Goal: Task Accomplishment & Management: Complete application form

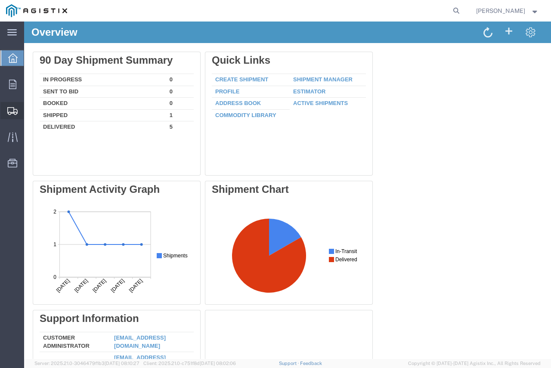
click at [0, 0] on span "Shipment Manager" at bounding box center [0, 0] width 0 height 0
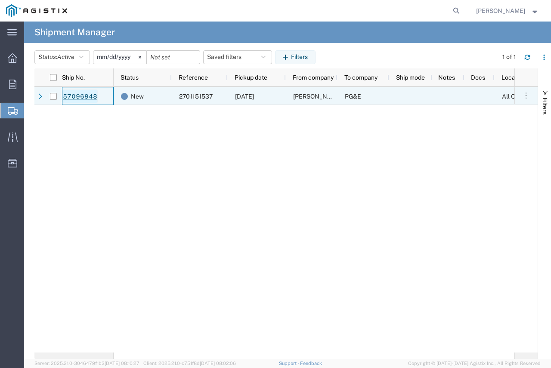
click at [93, 96] on link "57096948" at bounding box center [79, 97] width 35 height 14
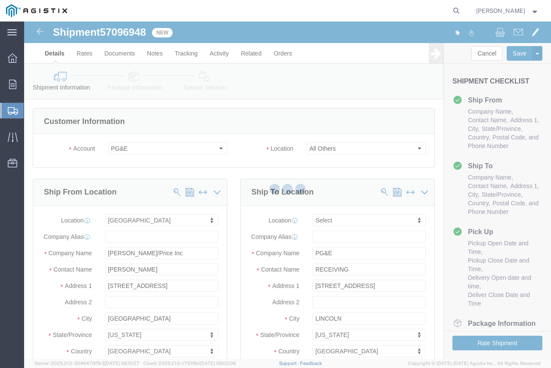
select select
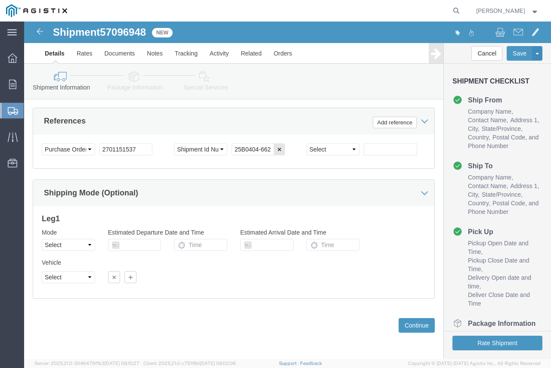
scroll to position [702, 0]
click button "Continue"
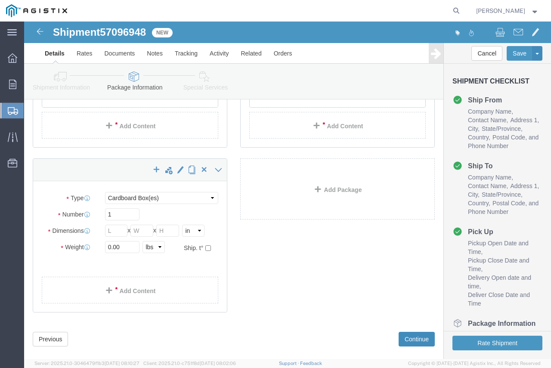
scroll to position [212, 0]
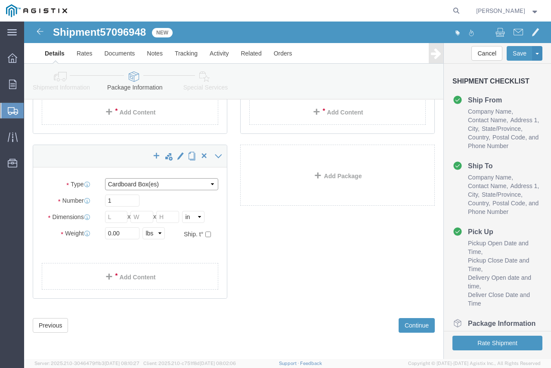
click select "Select Bulk Bundle(s) Cardboard Box(es) Carton(s) Crate(s) Drum(s) (Fiberboard)…"
select select "NKCR"
click select "Select Bulk Bundle(s) Cardboard Box(es) Carton(s) Crate(s) Drum(s) (Fiberboard)…"
click input "text"
type input "131"
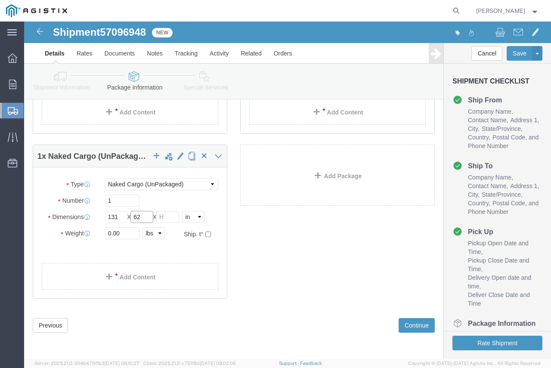
type input "62"
type input "115"
drag, startPoint x: 99, startPoint y: 217, endPoint x: 72, endPoint y: 203, distance: 30.0
click div "Package Type Select Bulk Bundle(s) Cardboard Box(es) Carton(s) Crate(s) Drum(s)…"
type input "1800"
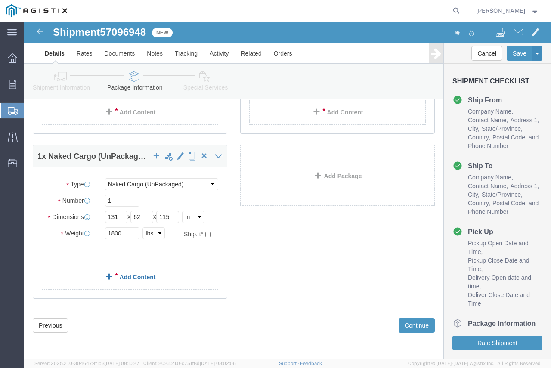
click link "Add Content"
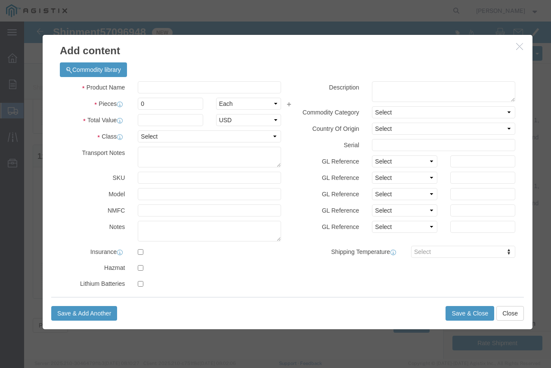
click div "Commodity library"
click input "text"
type input "RL-C SWITCH"
drag, startPoint x: 121, startPoint y: 76, endPoint x: 84, endPoint y: 58, distance: 40.8
click div "Commodity library Product Name RL-C SWITCH Pieces 0 Select Bag Barrels 100Board…"
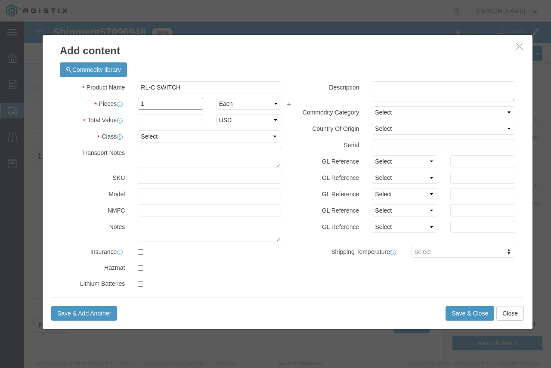
type input "1"
type input "10000"
select select "USD"
select select "70"
click button "Save & Close"
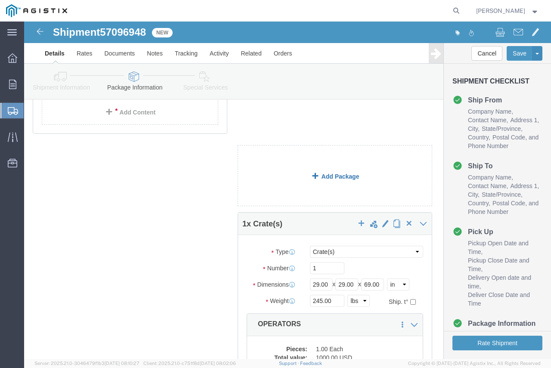
click link "Add Package"
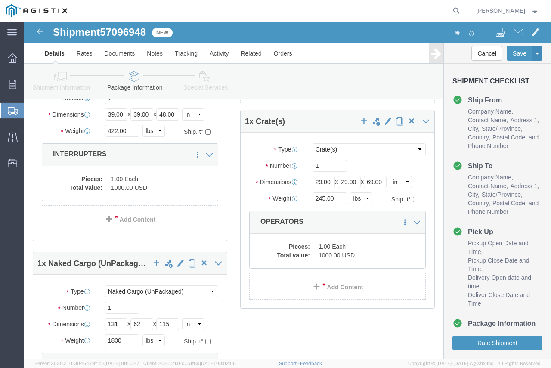
scroll to position [0, 0]
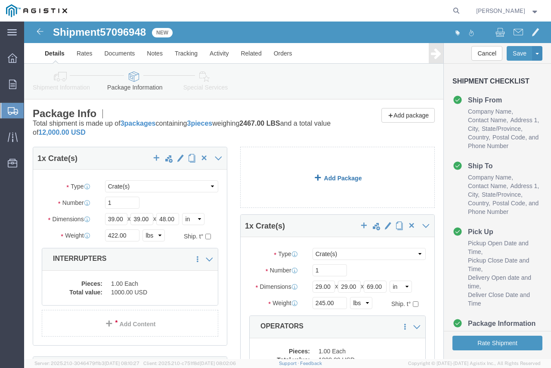
click link "Add Package"
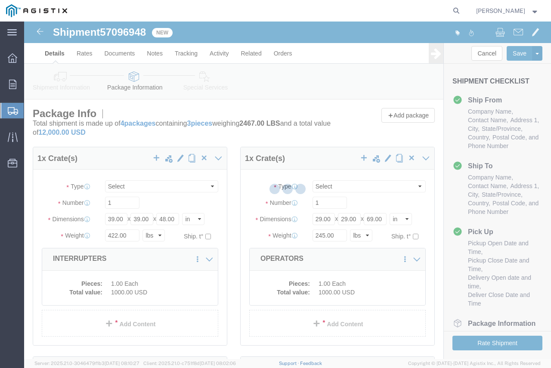
select select "CRAT"
select select "NKCR"
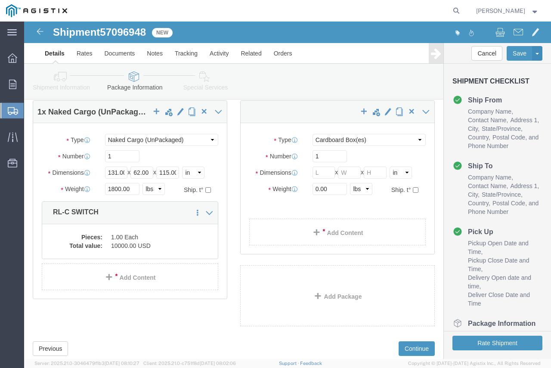
scroll to position [236, 0]
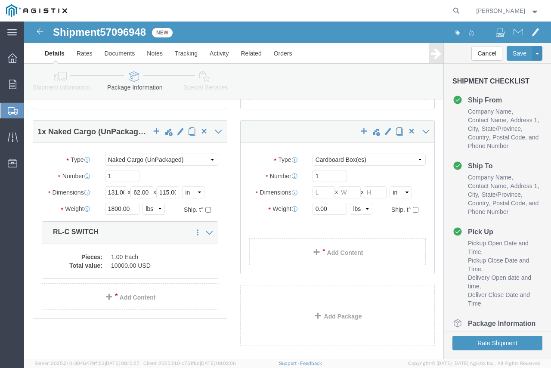
click div "Package Type Select Bulk Bundle(s) Cardboard Box(es) Carton(s) Crate(s) Drum(s)…"
click select "Select Bulk Bundle(s) Cardboard Box(es) Carton(s) Crate(s) Drum(s) (Fiberboard)…"
select select "BNDL"
click select "Select Bulk Bundle(s) Cardboard Box(es) Carton(s) Crate(s) Drum(s) (Fiberboard)…"
click input "text"
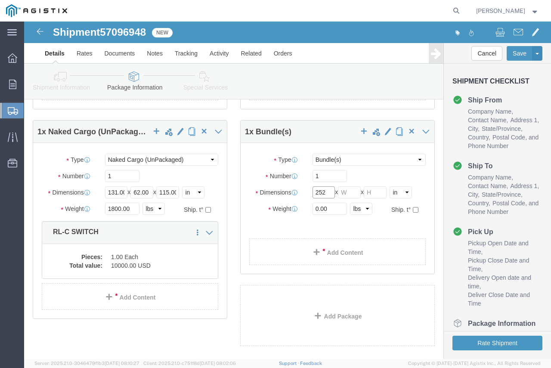
type input "252"
type input "3"
type input "250"
click div "1 x Crate(s) Package Type Select Bulk Bundle(s) Cardboard Box(es) Carton(s) Cra…"
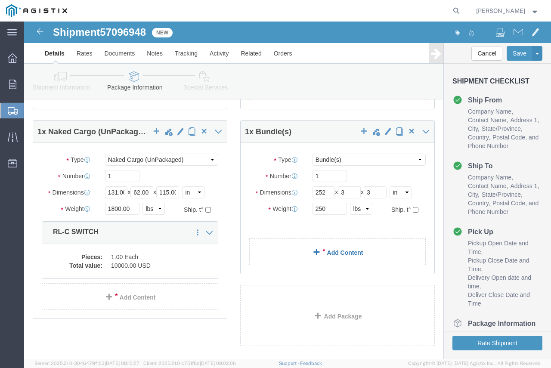
click link "Add Content"
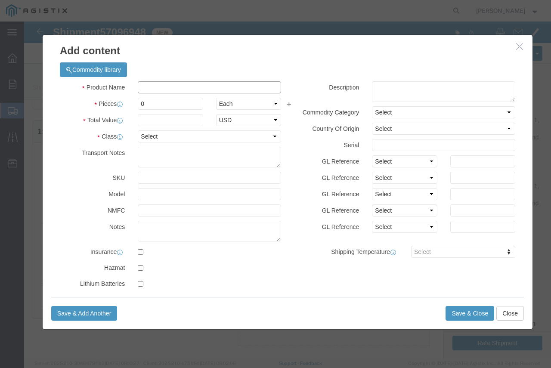
click input "text"
type input "PIPE BUNDLES"
drag, startPoint x: 122, startPoint y: 80, endPoint x: 87, endPoint y: 79, distance: 34.9
click div "Pieces 0 Select Bag Barrels 100Board Feet Bottle Box Blister Pack Carats Can Ca…"
type input "1"
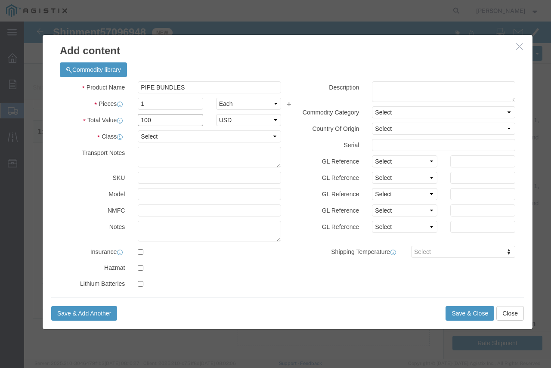
type input "100"
select select "USD"
select select "85"
click button "Save & Close"
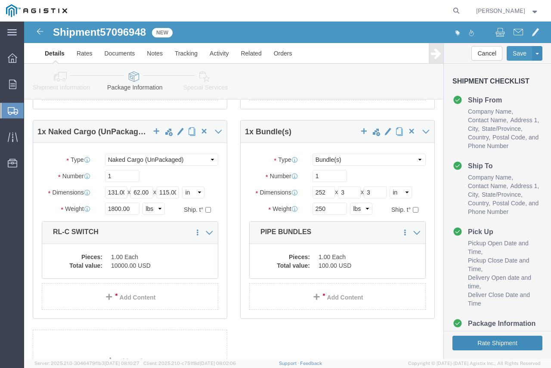
click button "Rate Shipment"
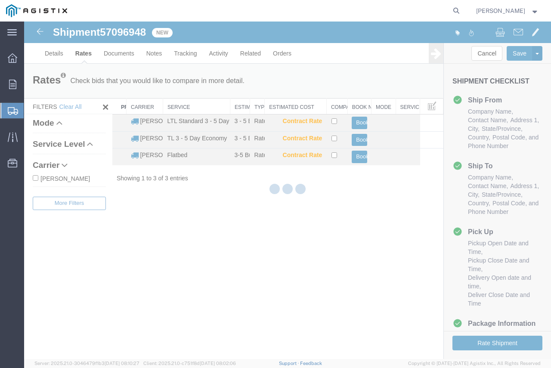
scroll to position [0, 0]
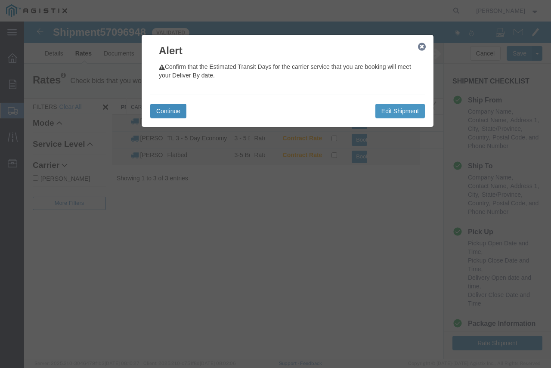
click at [157, 108] on button "Continue" at bounding box center [168, 111] width 36 height 15
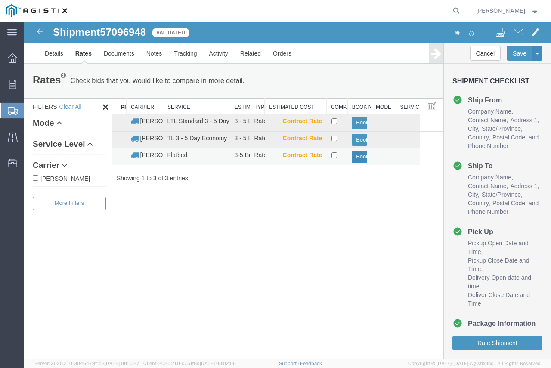
click at [359, 155] on button "Book" at bounding box center [359, 157] width 15 height 12
